Goal: Information Seeking & Learning: Learn about a topic

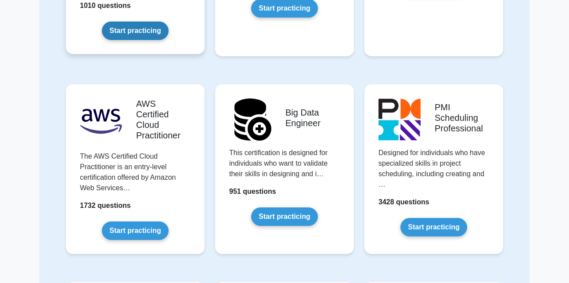
scroll to position [1404, 0]
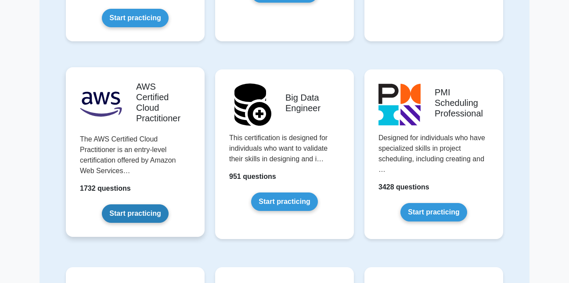
drag, startPoint x: 144, startPoint y: 134, endPoint x: 158, endPoint y: 164, distance: 33.0
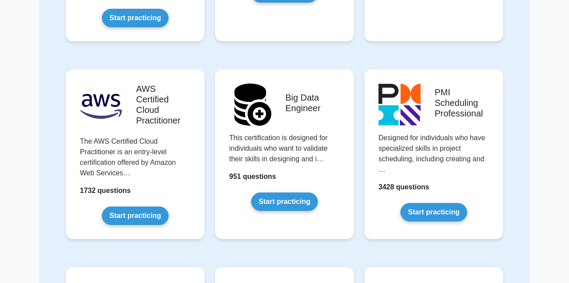
drag, startPoint x: 167, startPoint y: 158, endPoint x: 204, endPoint y: 158, distance: 37.3
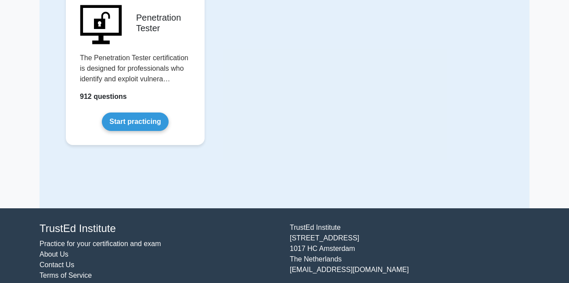
scroll to position [2081, 0]
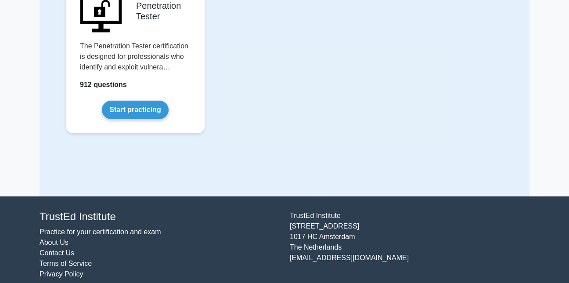
drag, startPoint x: 205, startPoint y: 158, endPoint x: 210, endPoint y: 190, distance: 32.8
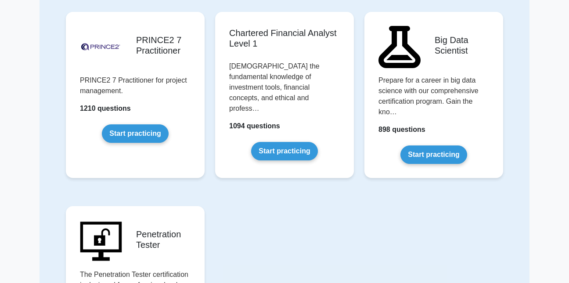
scroll to position [1852, 0]
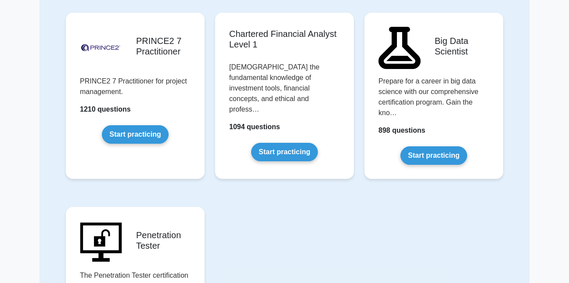
drag, startPoint x: 210, startPoint y: 190, endPoint x: 373, endPoint y: 183, distance: 163.4
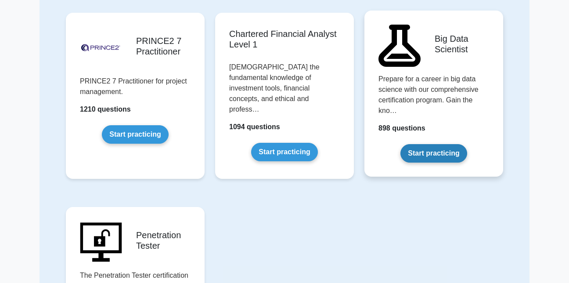
click at [423, 144] on link "Start practicing" at bounding box center [433, 153] width 66 height 18
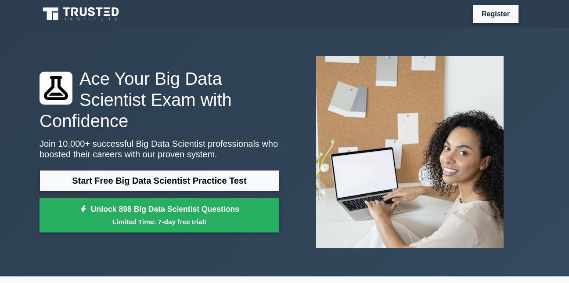
drag, startPoint x: 226, startPoint y: 224, endPoint x: 196, endPoint y: 226, distance: 29.9
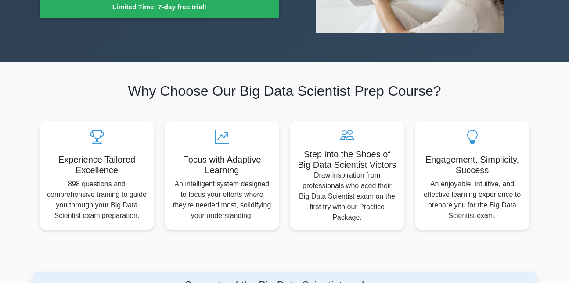
scroll to position [219, 0]
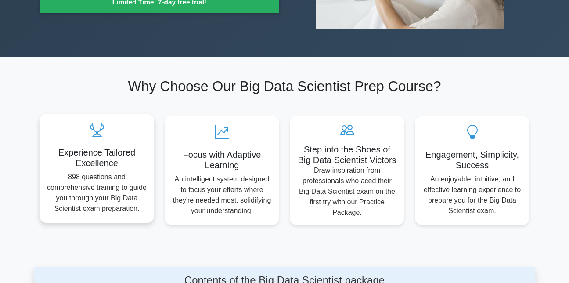
click at [100, 154] on h5 "Experience Tailored Excellence" at bounding box center [97, 157] width 100 height 21
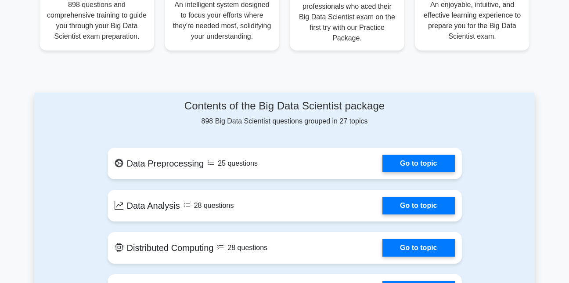
scroll to position [395, 0]
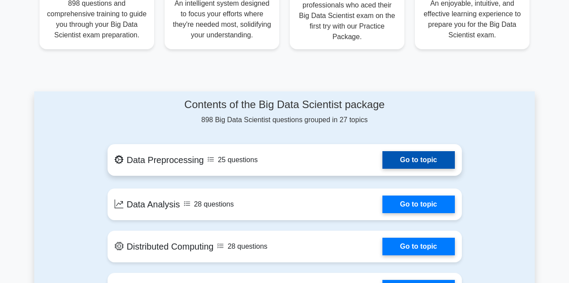
click at [425, 151] on link "Go to topic" at bounding box center [418, 160] width 72 height 18
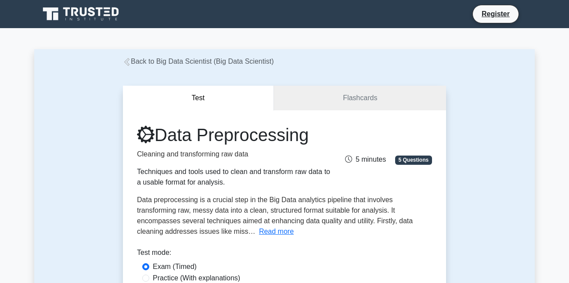
drag, startPoint x: 213, startPoint y: 135, endPoint x: 211, endPoint y: 139, distance: 4.9
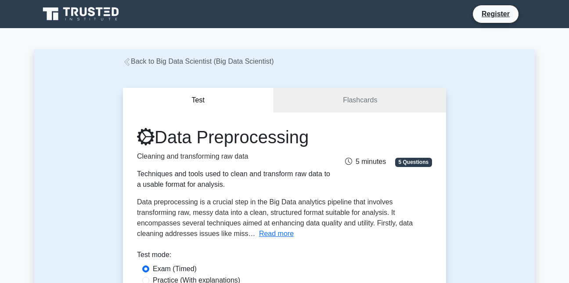
drag, startPoint x: 211, startPoint y: 139, endPoint x: 67, endPoint y: 130, distance: 144.2
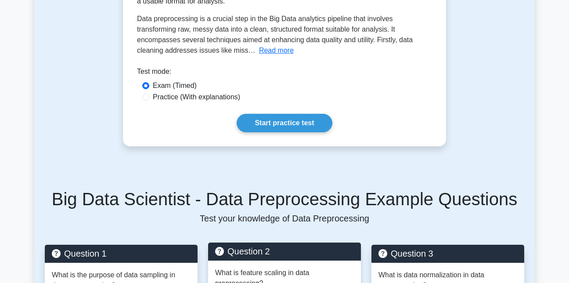
scroll to position [181, 0]
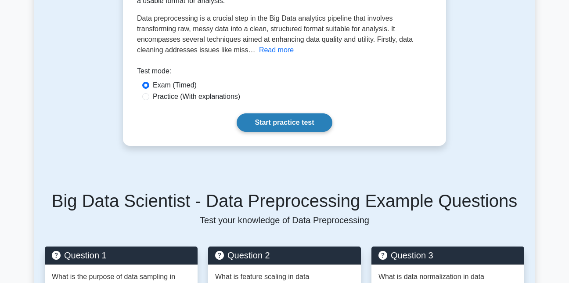
click at [272, 120] on link "Start practice test" at bounding box center [284, 122] width 95 height 18
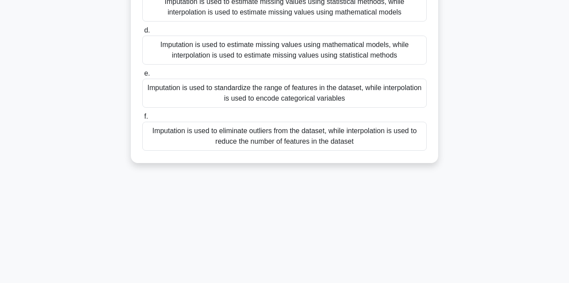
scroll to position [147, 0]
